Goal: Task Accomplishment & Management: Use online tool/utility

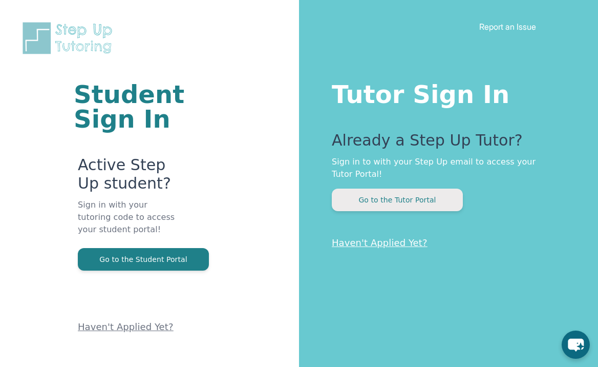
click at [366, 201] on button "Go to the Tutor Portal" at bounding box center [397, 199] width 131 height 23
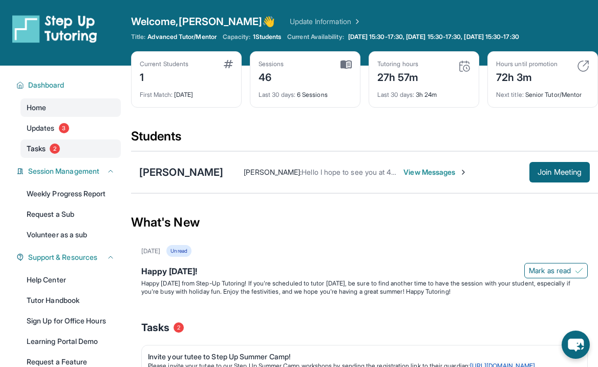
click at [34, 150] on span "Tasks" at bounding box center [36, 148] width 19 height 10
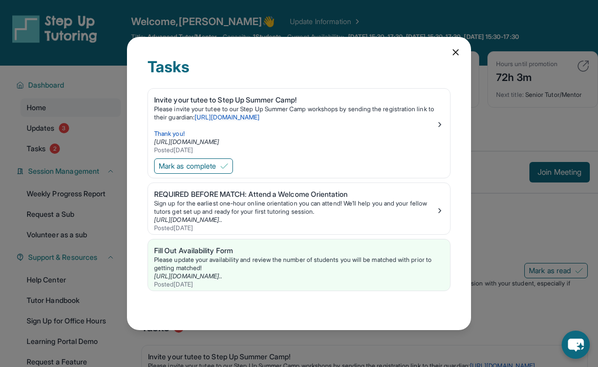
click at [456, 51] on icon at bounding box center [456, 52] width 10 height 10
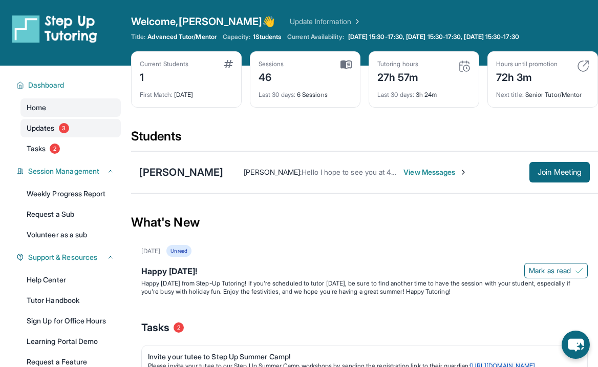
click at [38, 127] on span "Updates" at bounding box center [41, 128] width 28 height 10
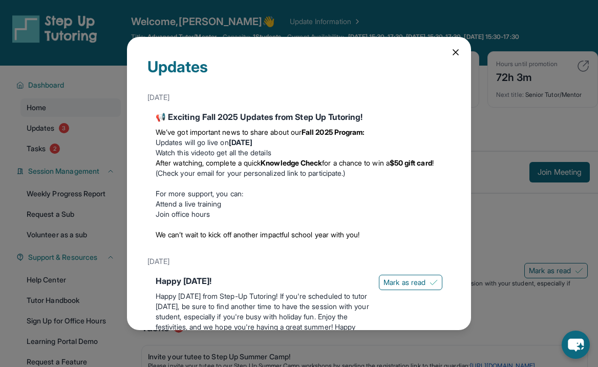
click at [453, 56] on icon at bounding box center [456, 52] width 10 height 10
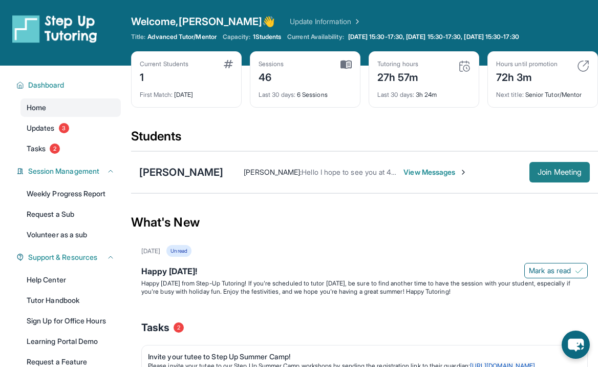
click at [545, 171] on span "Join Meeting" at bounding box center [560, 172] width 44 height 6
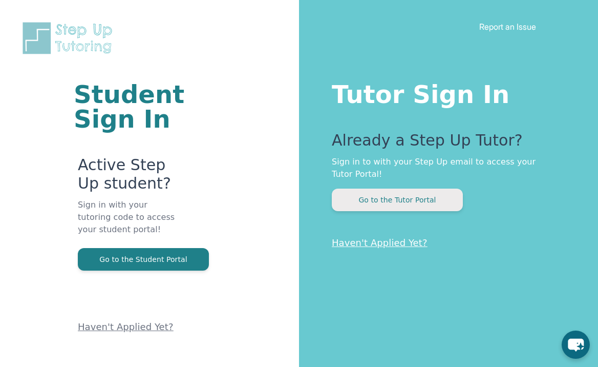
click at [358, 205] on button "Go to the Tutor Portal" at bounding box center [397, 199] width 131 height 23
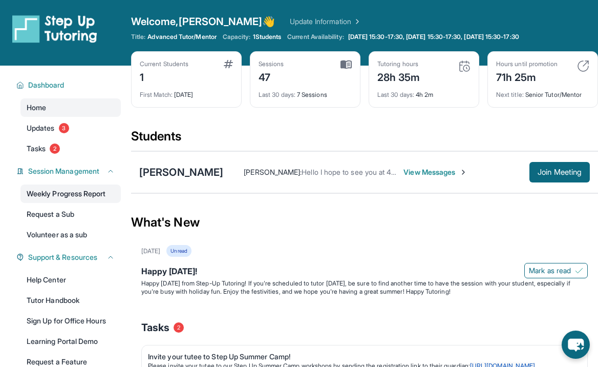
click at [93, 190] on link "Weekly Progress Report" at bounding box center [70, 193] width 100 height 18
